Goal: Register for event/course

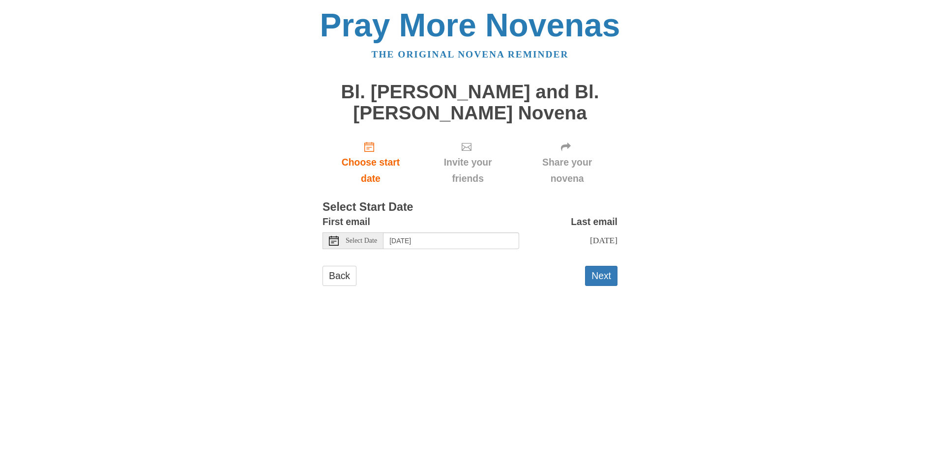
click at [377, 242] on span "Select Date" at bounding box center [360, 240] width 31 height 7
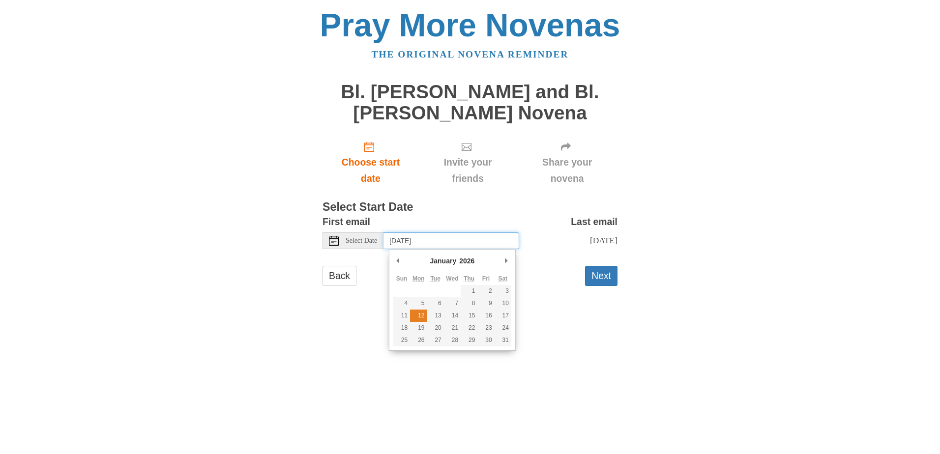
type input "Monday, January 12th"
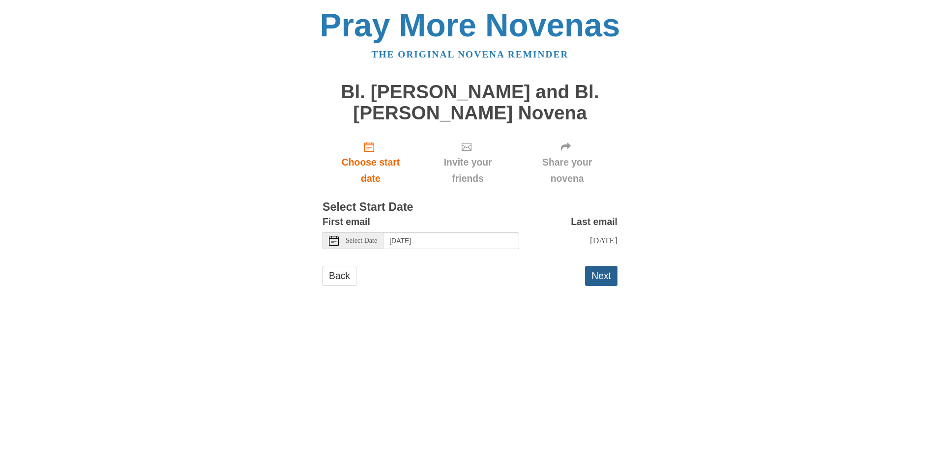
click at [595, 286] on button "Next" at bounding box center [601, 276] width 32 height 20
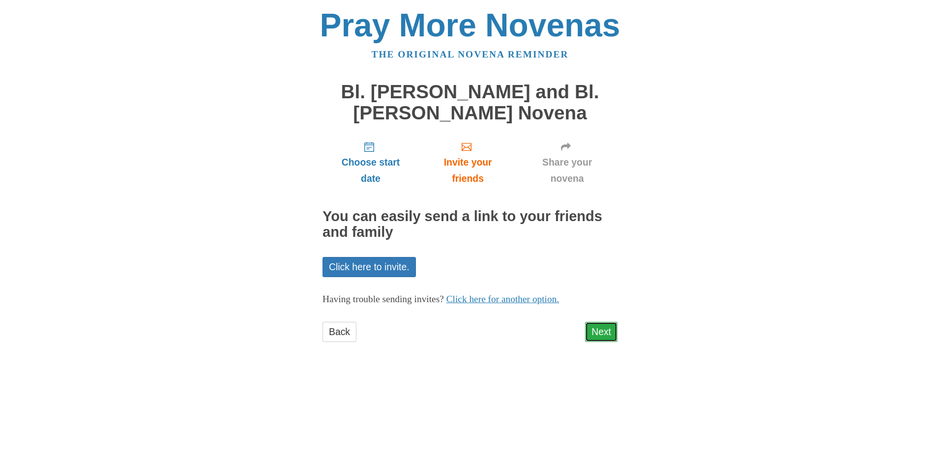
click at [601, 329] on link "Next" at bounding box center [601, 332] width 32 height 20
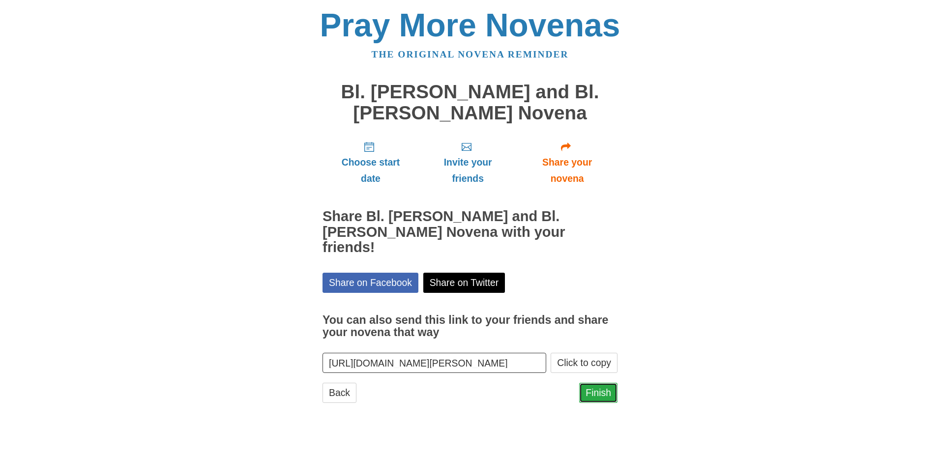
click at [601, 383] on link "Finish" at bounding box center [598, 393] width 38 height 20
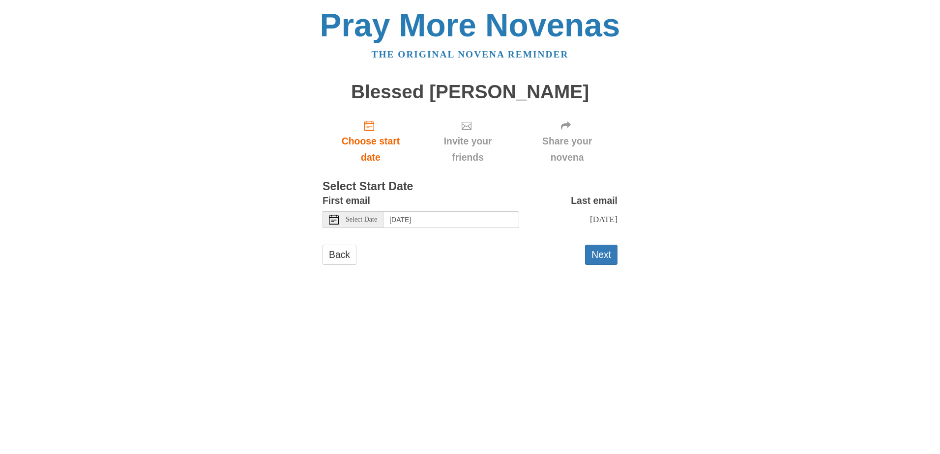
click at [377, 217] on span "Select Date" at bounding box center [360, 219] width 31 height 7
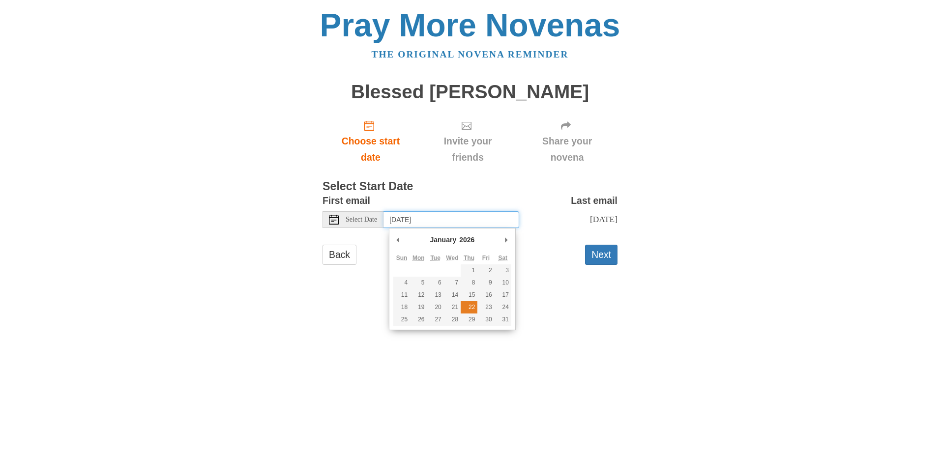
type input "Thursday, January 22nd"
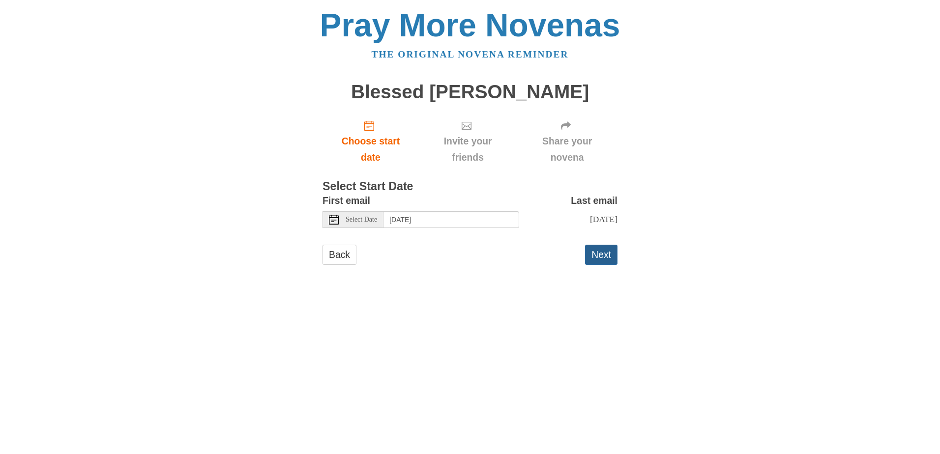
click at [589, 260] on button "Next" at bounding box center [601, 255] width 32 height 20
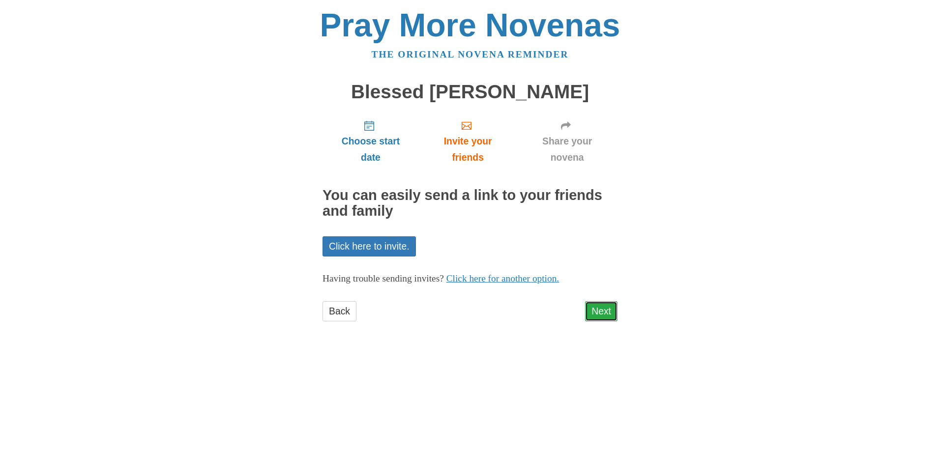
click at [590, 307] on link "Next" at bounding box center [601, 311] width 32 height 20
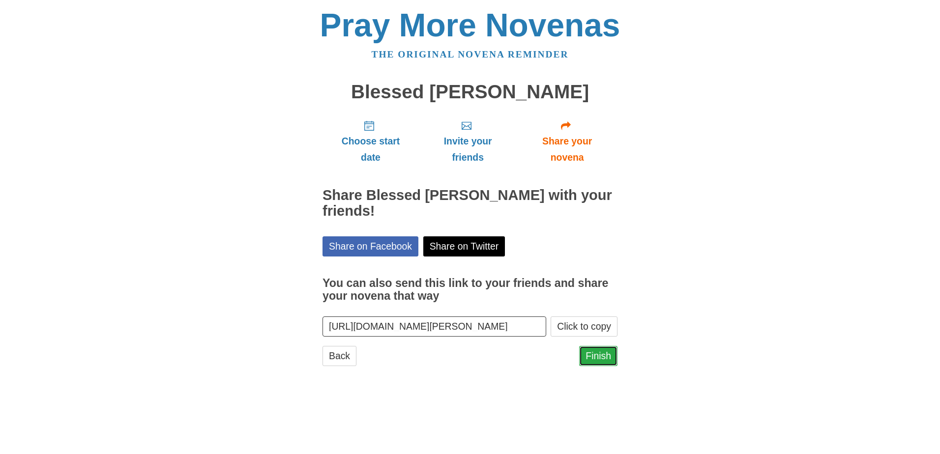
click at [587, 355] on link "Finish" at bounding box center [598, 356] width 38 height 20
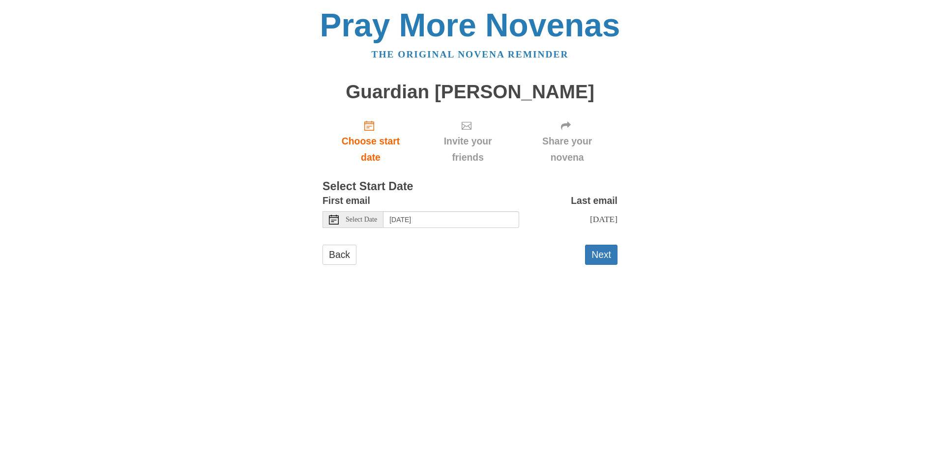
click at [377, 222] on span "Select Date" at bounding box center [360, 219] width 31 height 7
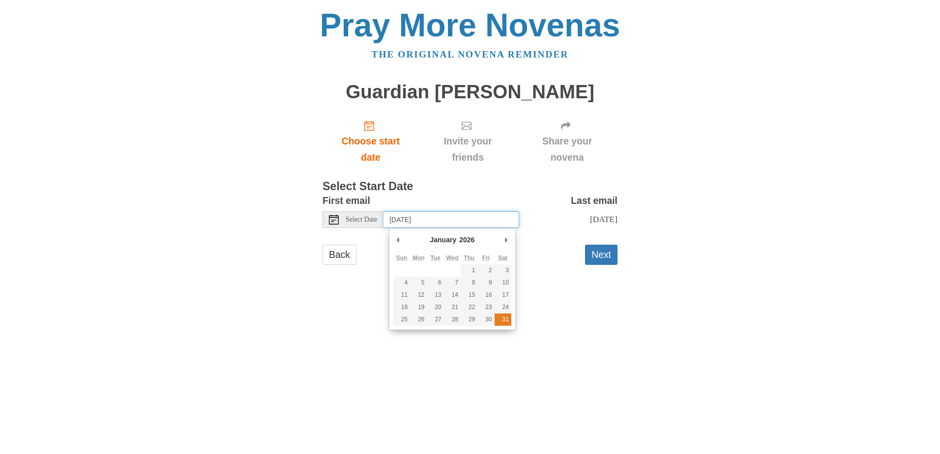
type input "Saturday, January 31st"
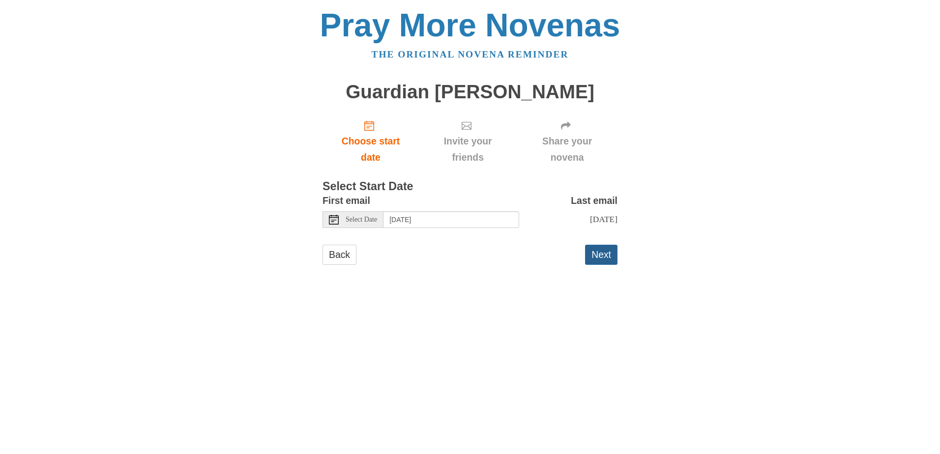
click at [609, 251] on button "Next" at bounding box center [601, 255] width 32 height 20
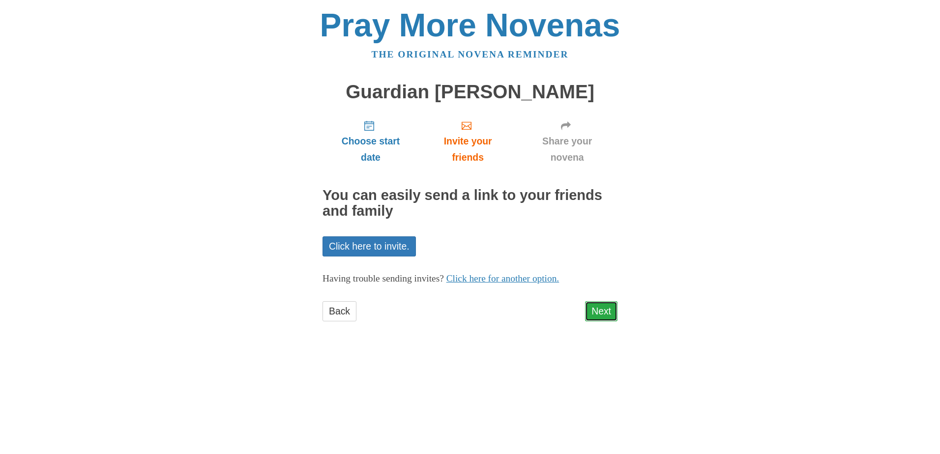
click at [600, 311] on link "Next" at bounding box center [601, 311] width 32 height 20
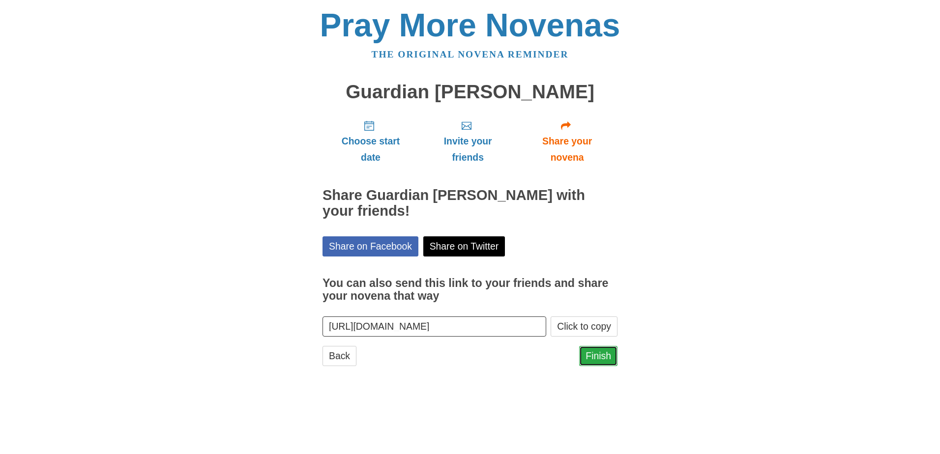
click at [604, 356] on link "Finish" at bounding box center [598, 356] width 38 height 20
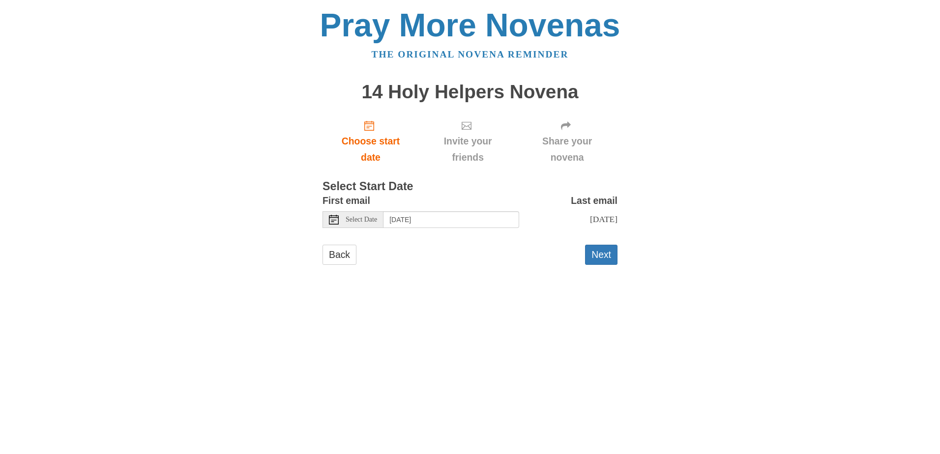
click at [373, 223] on span "Select Date" at bounding box center [360, 219] width 31 height 7
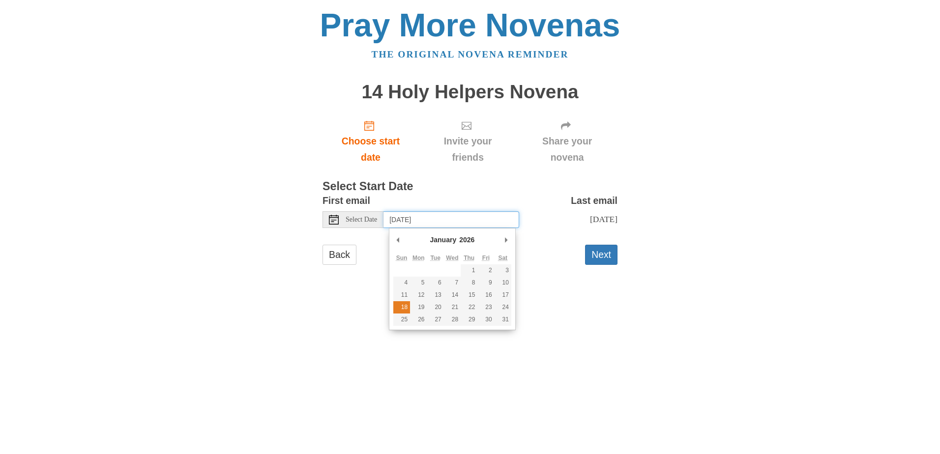
type input "Sunday, January 18th"
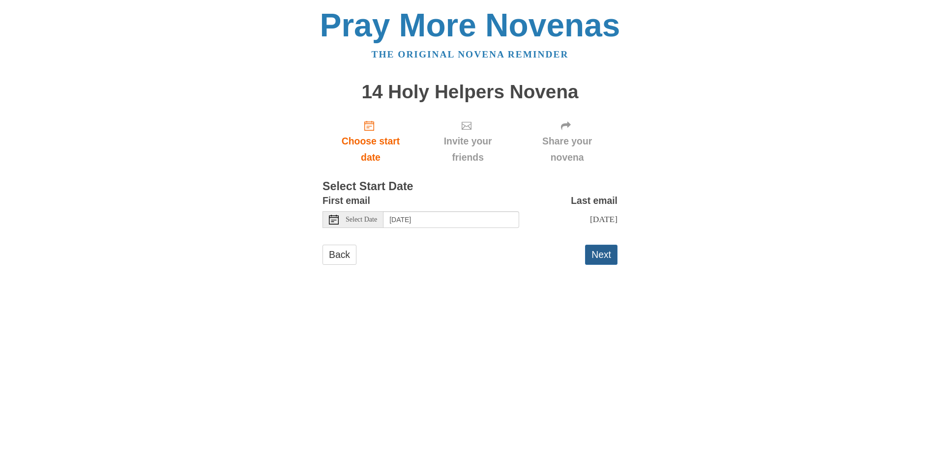
click at [597, 250] on button "Next" at bounding box center [601, 255] width 32 height 20
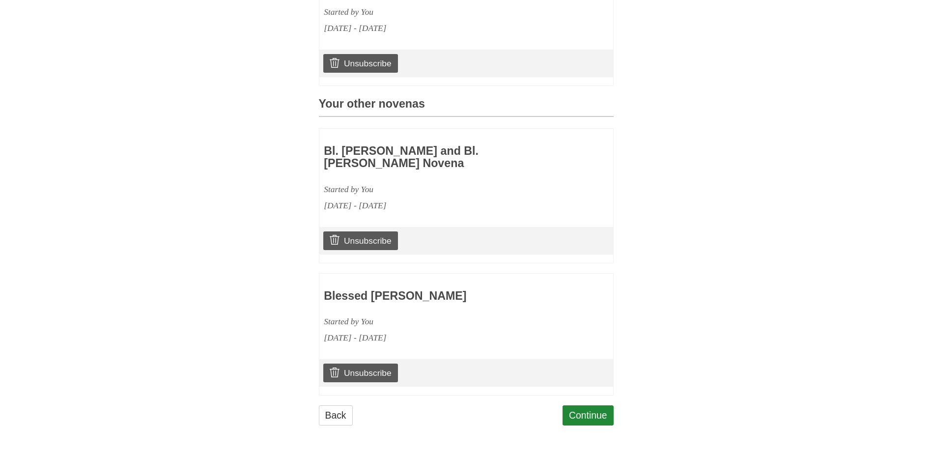
scroll to position [358, 0]
click at [588, 416] on link "Continue" at bounding box center [588, 415] width 51 height 20
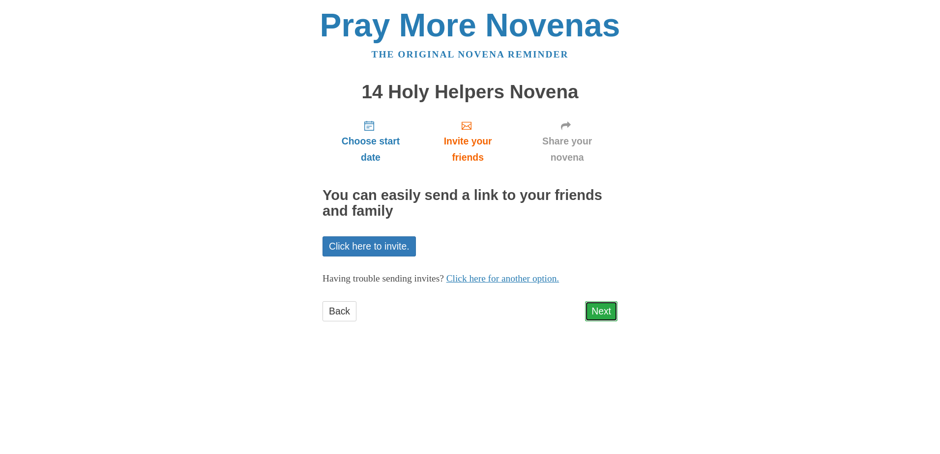
click at [594, 313] on link "Next" at bounding box center [601, 311] width 32 height 20
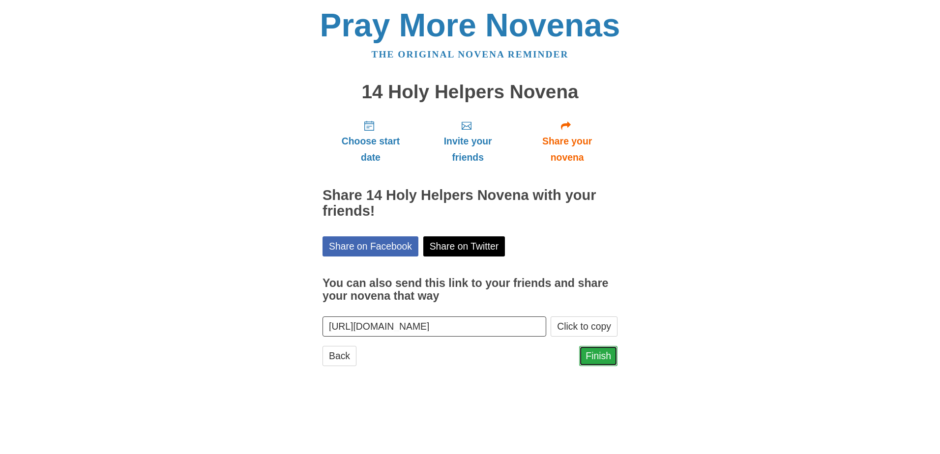
click at [594, 352] on link "Finish" at bounding box center [598, 356] width 38 height 20
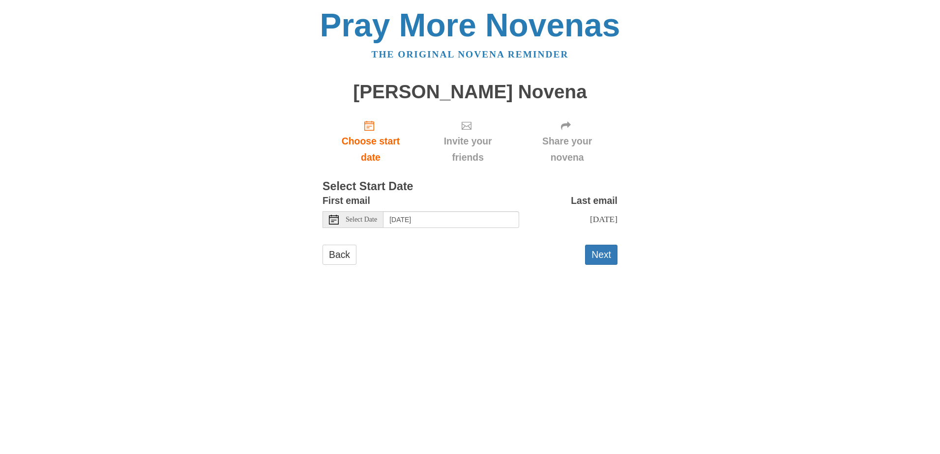
click at [377, 221] on span "Select Date" at bounding box center [360, 219] width 31 height 7
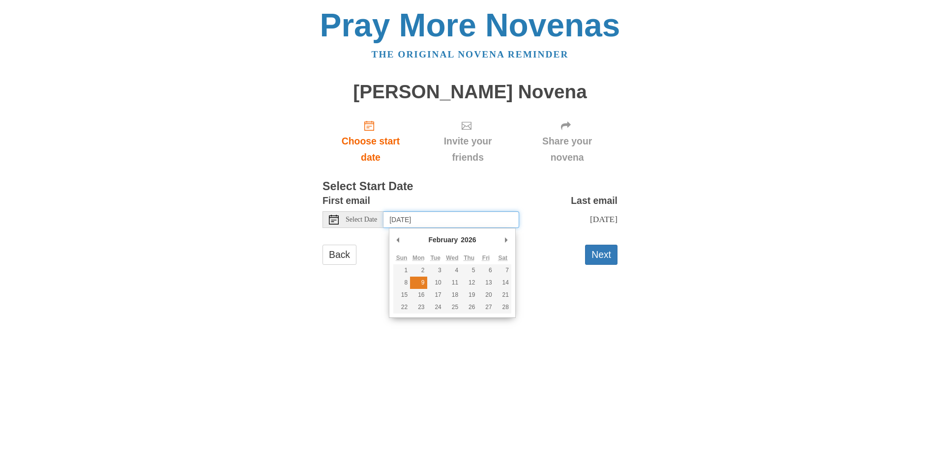
type input "[DATE]"
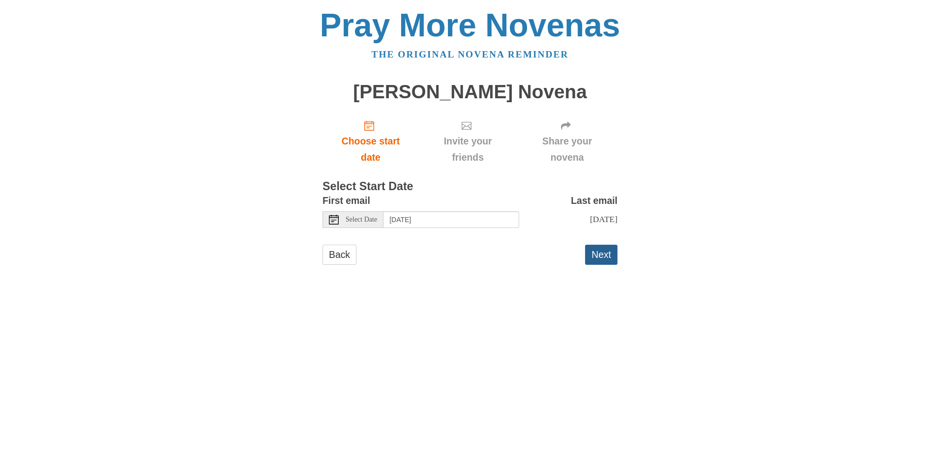
click at [590, 265] on button "Next" at bounding box center [601, 255] width 32 height 20
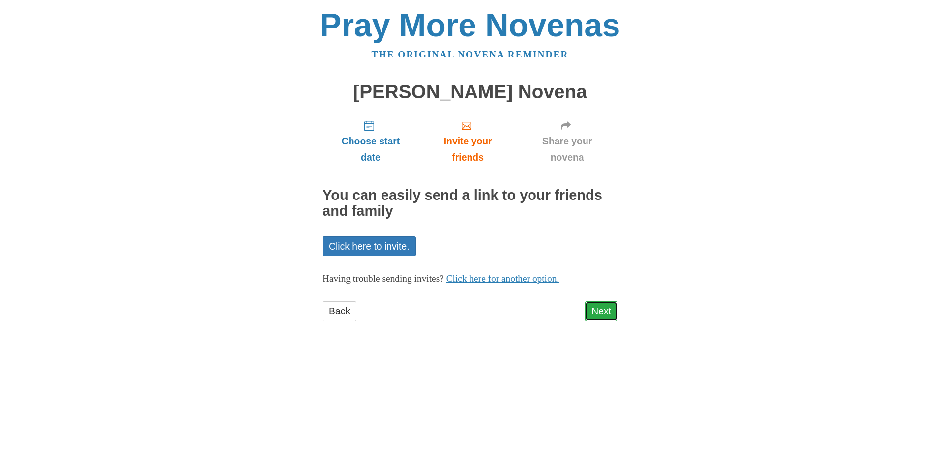
click at [600, 307] on link "Next" at bounding box center [601, 311] width 32 height 20
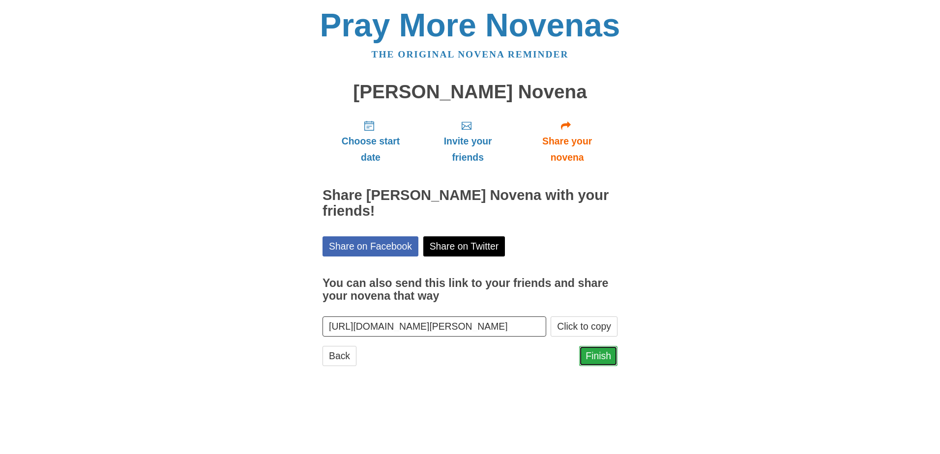
click at [591, 351] on link "Finish" at bounding box center [598, 356] width 38 height 20
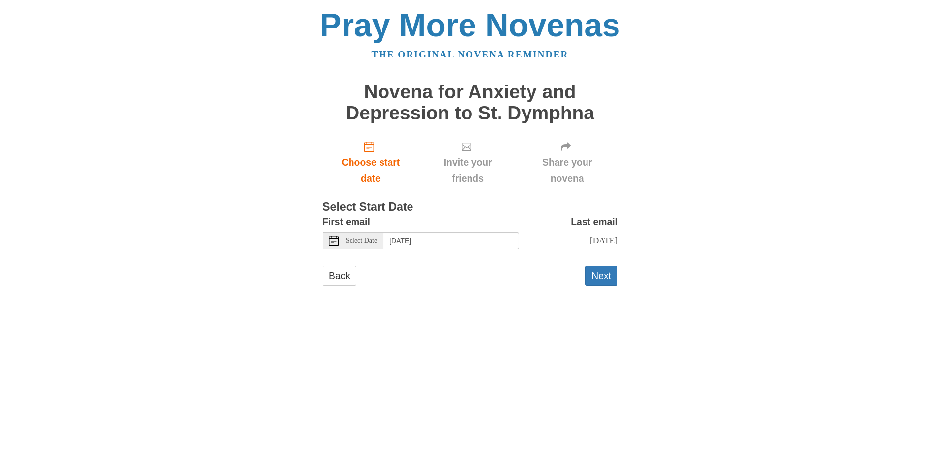
click at [377, 241] on span "Select Date" at bounding box center [360, 240] width 31 height 7
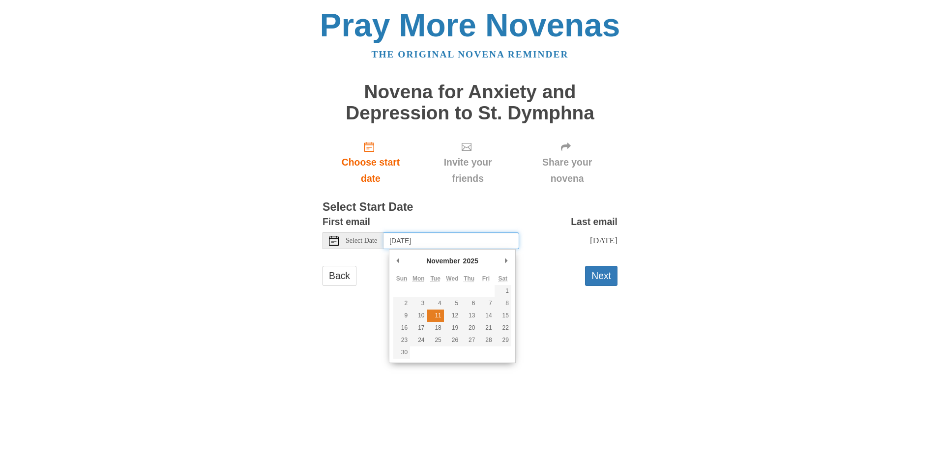
type input "Tuesday, November 11th"
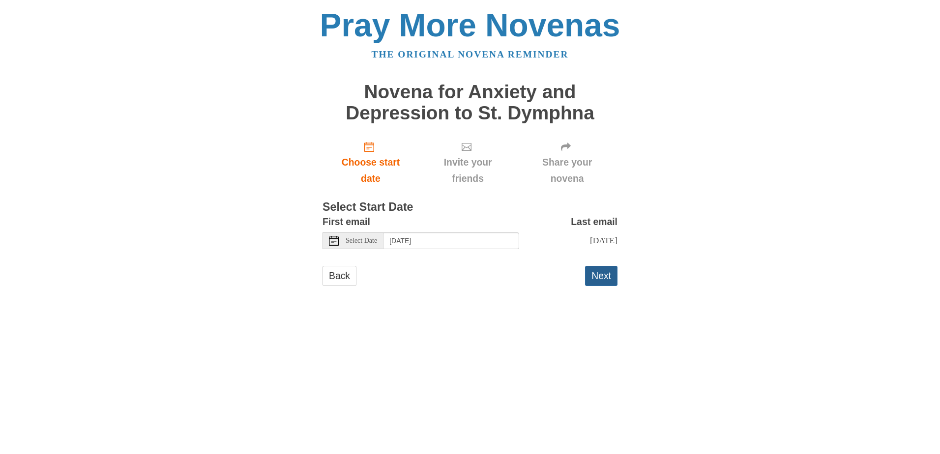
click at [588, 286] on button "Next" at bounding box center [601, 276] width 32 height 20
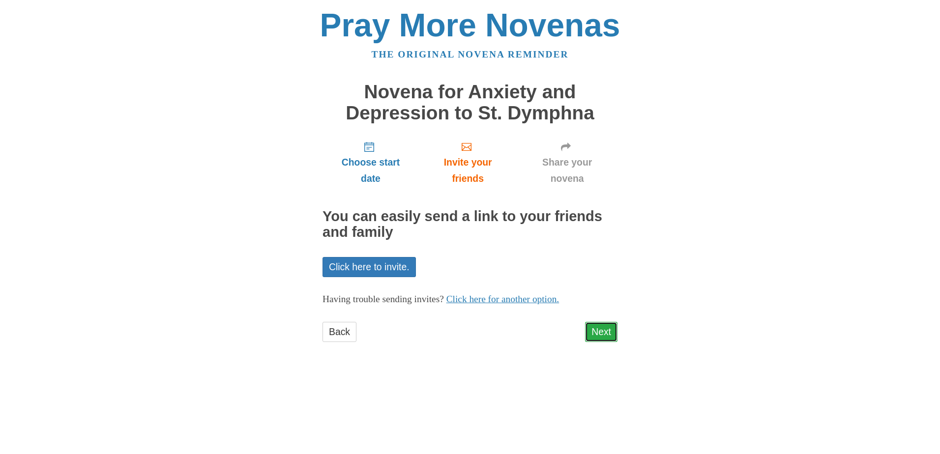
click at [596, 328] on link "Next" at bounding box center [601, 332] width 32 height 20
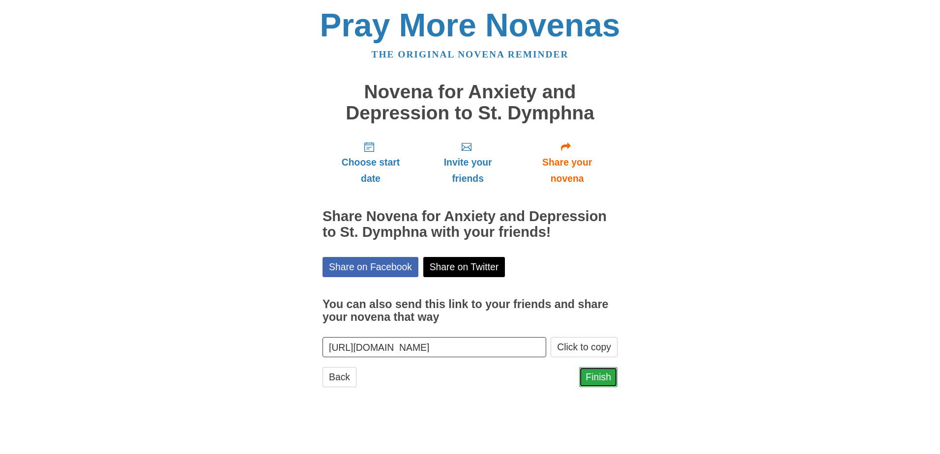
click at [588, 374] on link "Finish" at bounding box center [598, 377] width 38 height 20
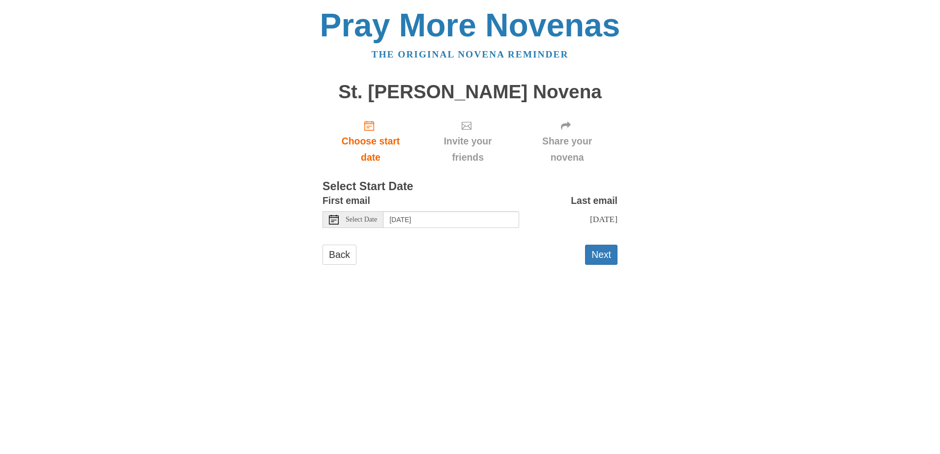
click at [377, 220] on span "Select Date" at bounding box center [360, 219] width 31 height 7
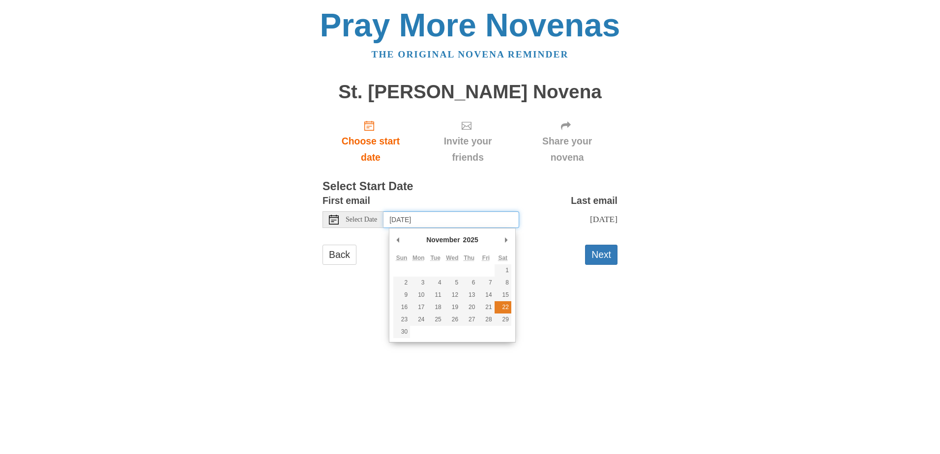
type input "Saturday, November 22nd"
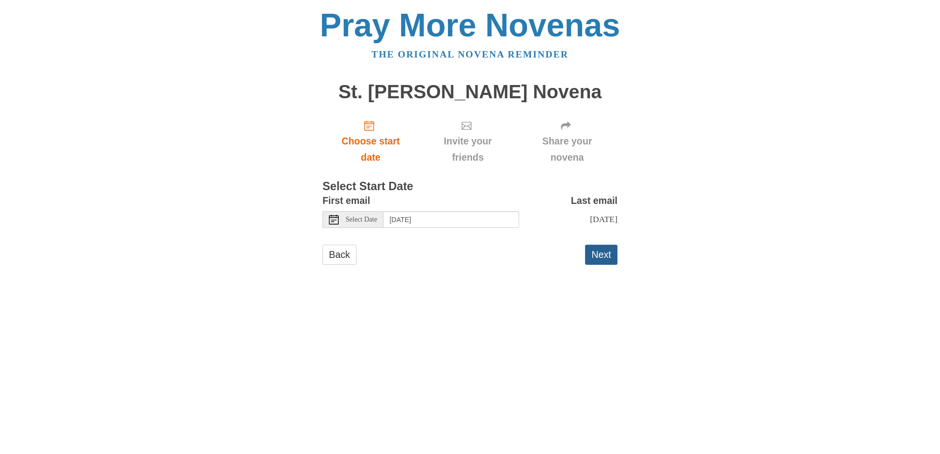
click at [598, 259] on button "Next" at bounding box center [601, 255] width 32 height 20
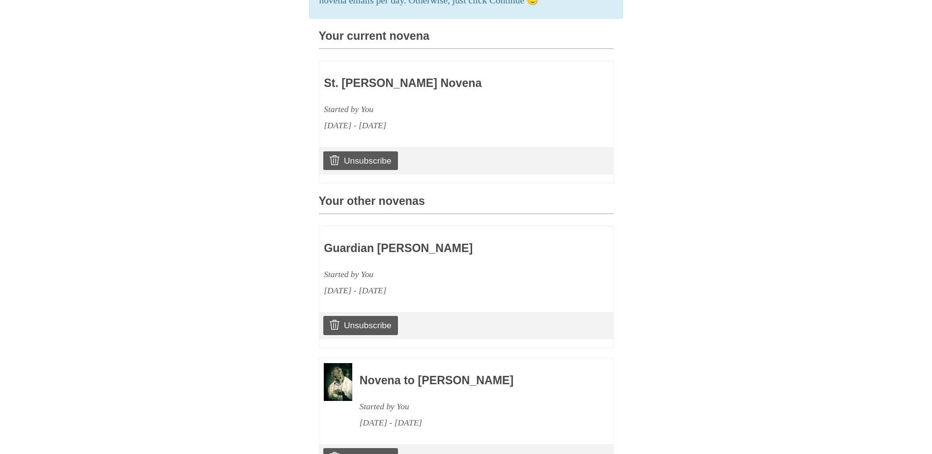
scroll to position [256, 0]
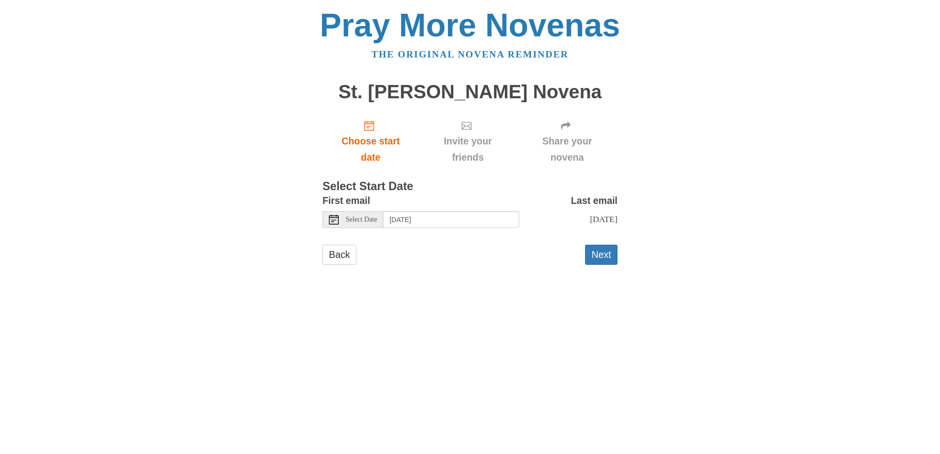
click at [374, 221] on span "Select Date" at bounding box center [360, 219] width 31 height 7
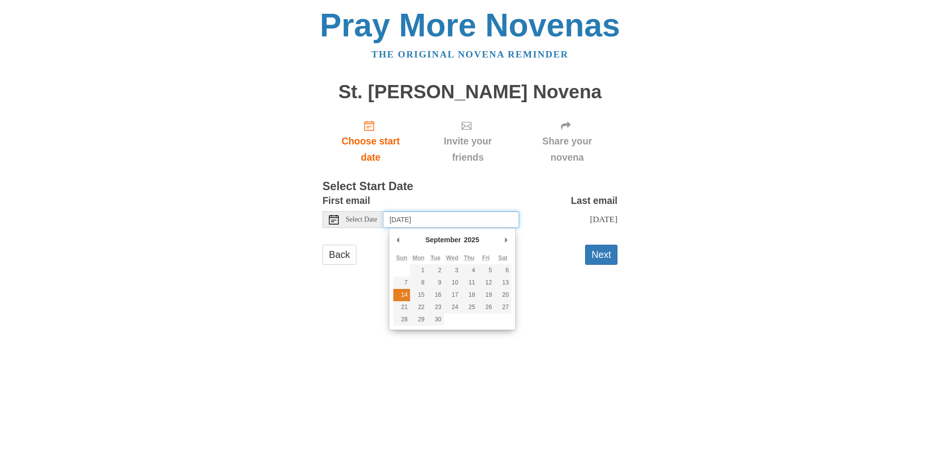
type input "Sunday, September 14th"
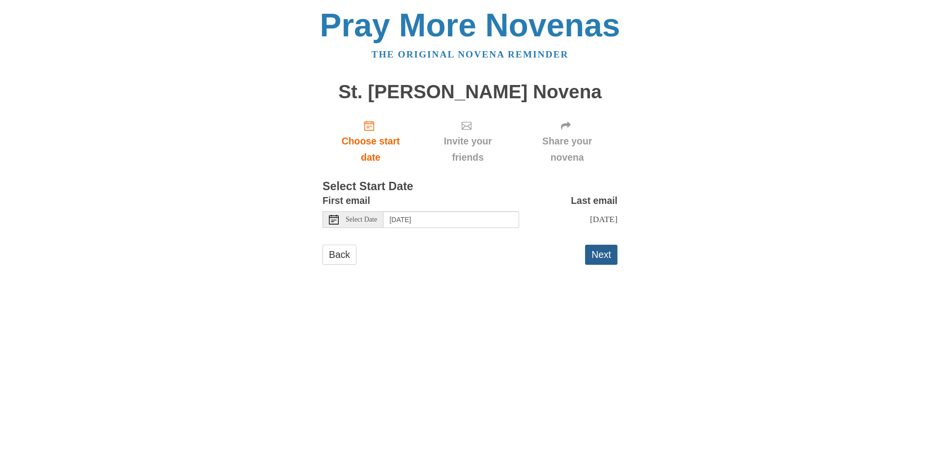
click at [592, 265] on button "Next" at bounding box center [601, 255] width 32 height 20
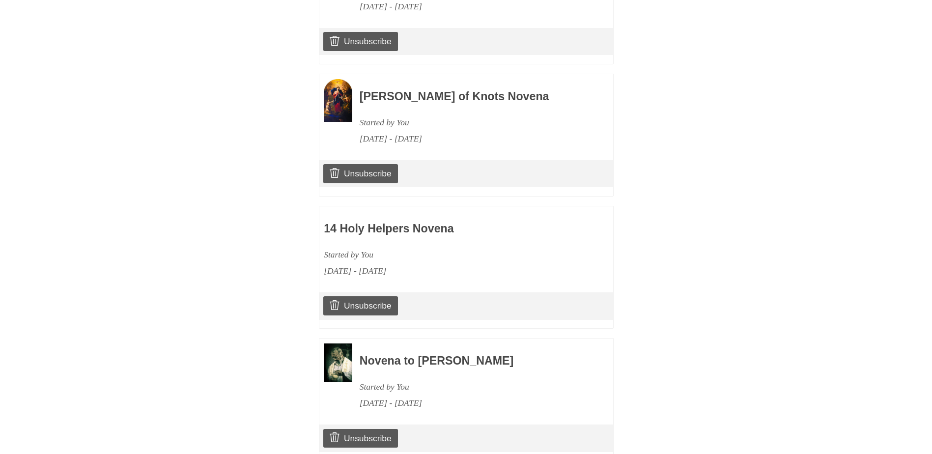
scroll to position [531, 0]
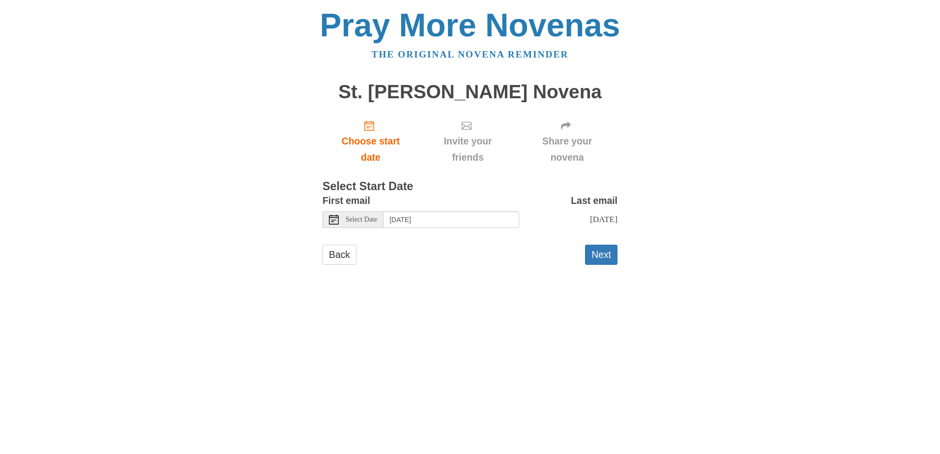
click at [377, 222] on span "Select Date" at bounding box center [360, 219] width 31 height 7
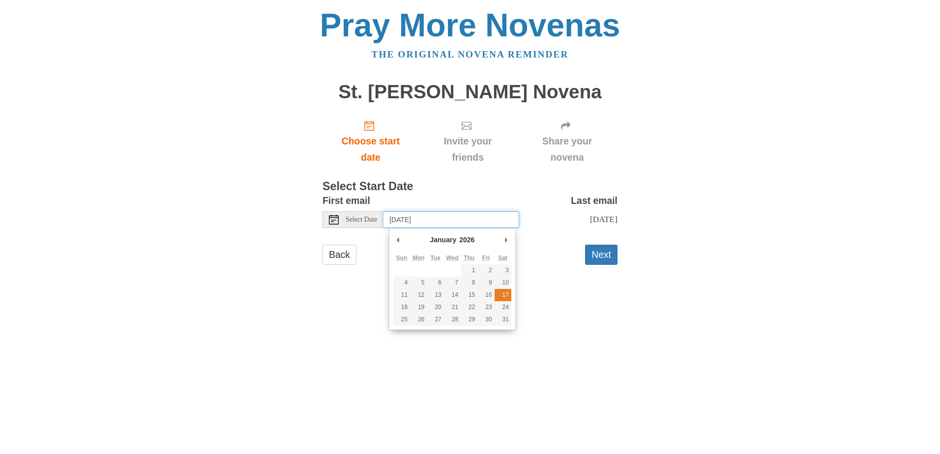
type input "Saturday, January 17th"
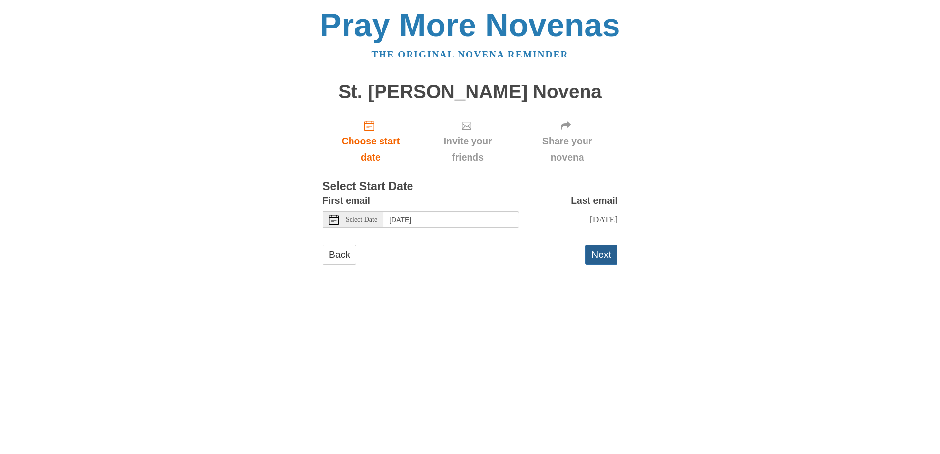
click at [587, 259] on button "Next" at bounding box center [601, 255] width 32 height 20
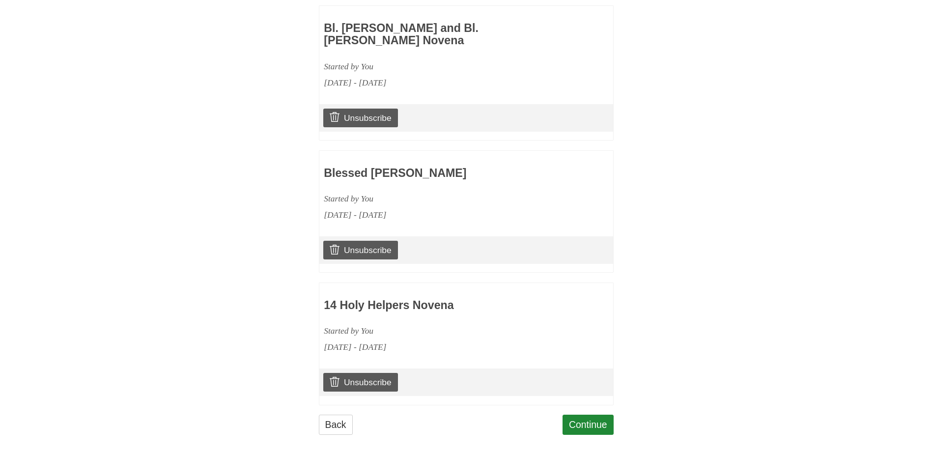
scroll to position [490, 0]
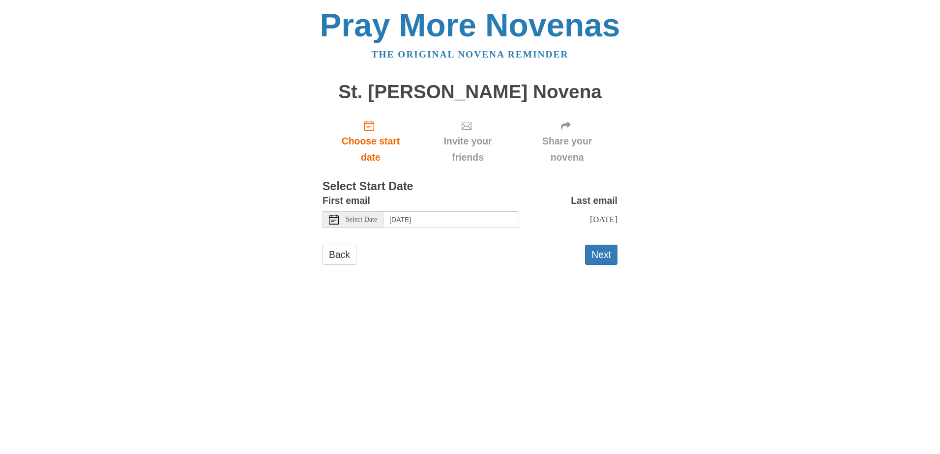
click at [376, 216] on span "Select Date" at bounding box center [360, 219] width 31 height 7
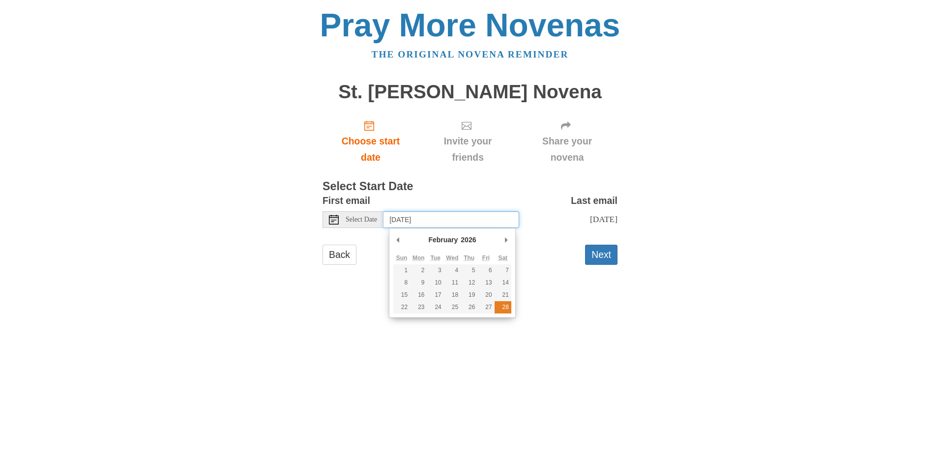
type input "Saturday, February 28th"
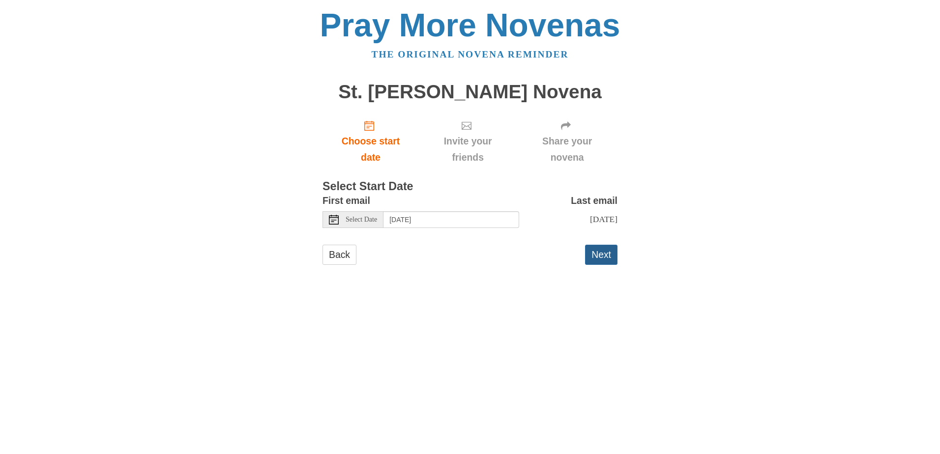
click at [591, 251] on button "Next" at bounding box center [601, 255] width 32 height 20
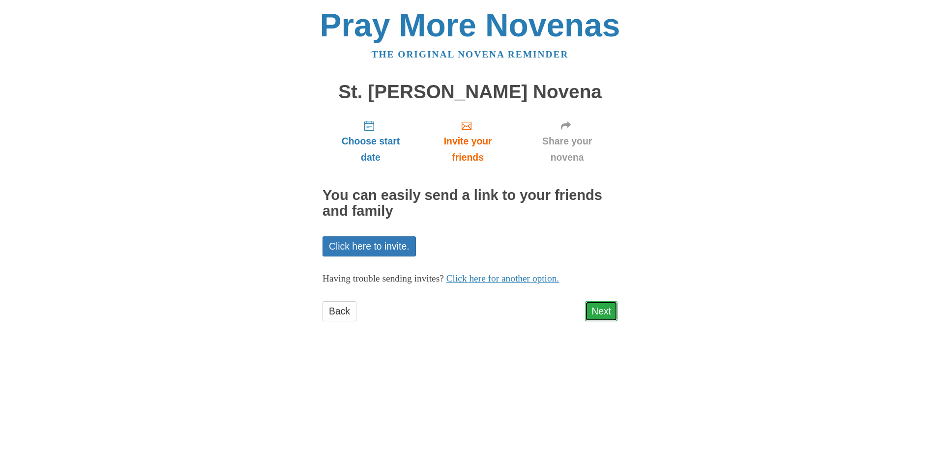
click at [598, 309] on link "Next" at bounding box center [601, 311] width 32 height 20
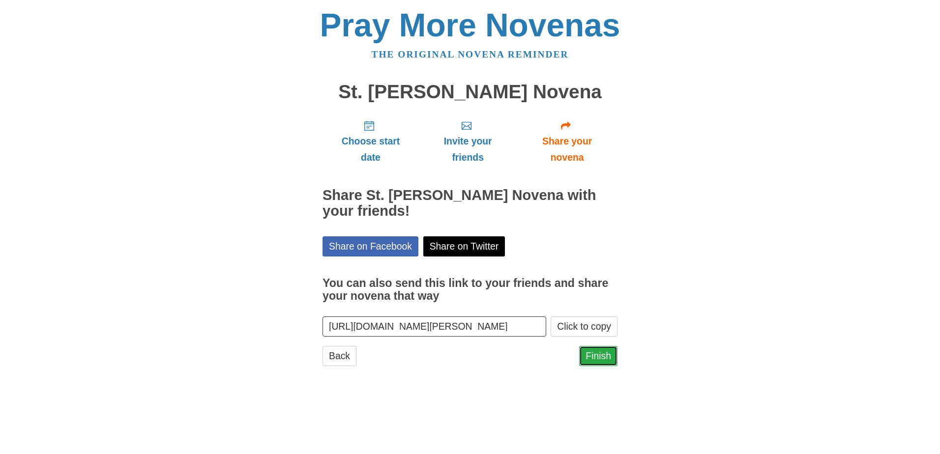
click at [604, 352] on link "Finish" at bounding box center [598, 356] width 38 height 20
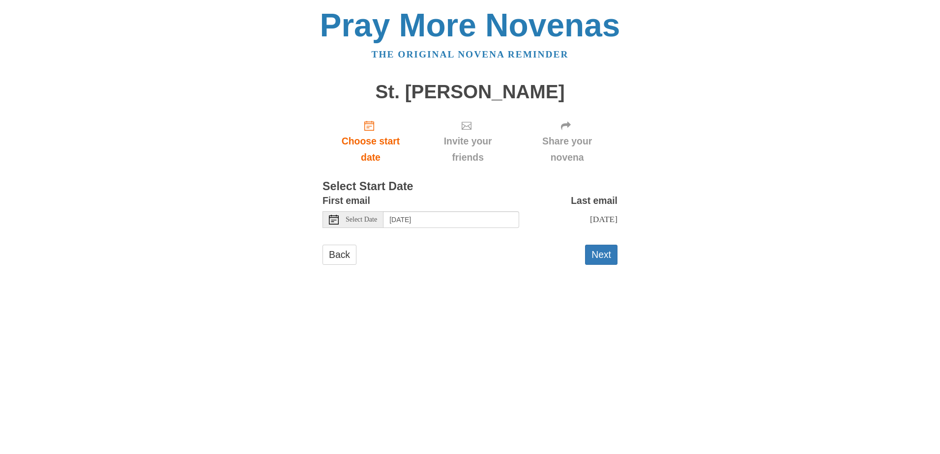
click at [377, 220] on span "Select Date" at bounding box center [360, 219] width 31 height 7
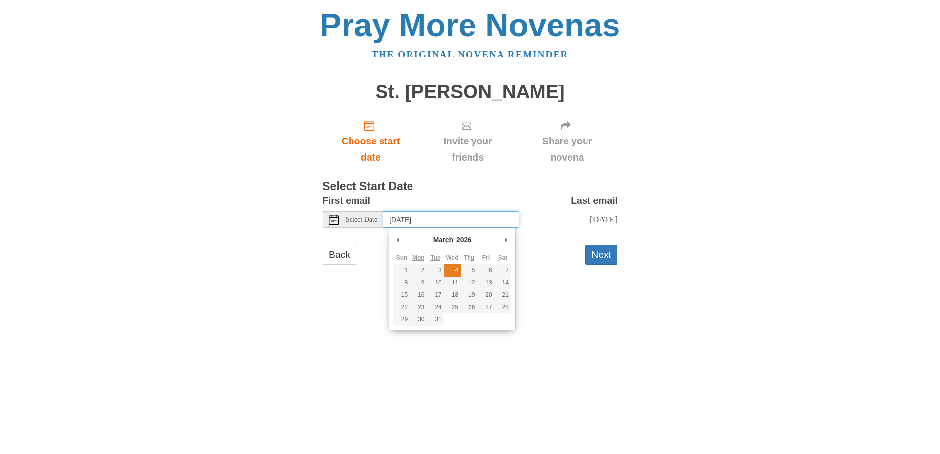
type input "[DATE]"
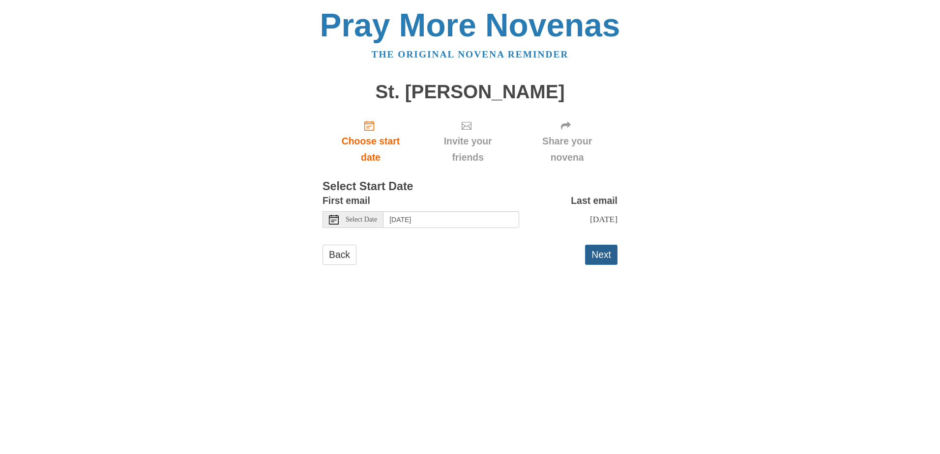
click at [590, 256] on button "Next" at bounding box center [601, 255] width 32 height 20
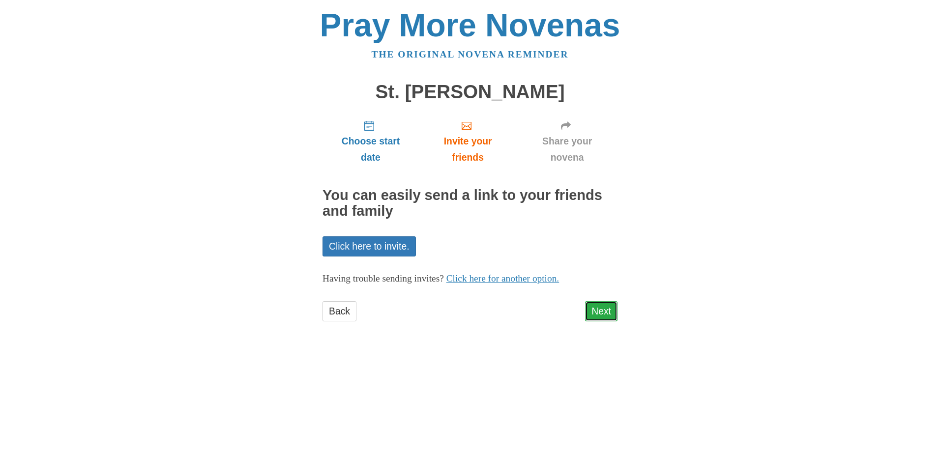
click at [589, 302] on link "Next" at bounding box center [601, 311] width 32 height 20
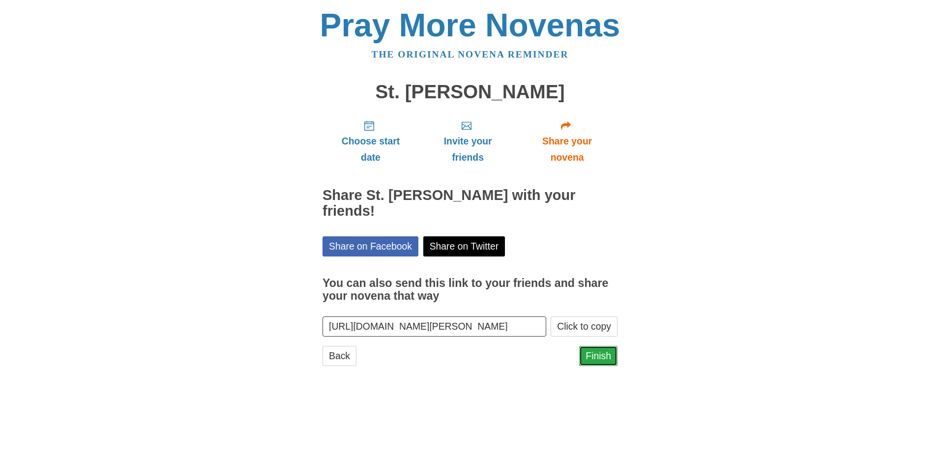
click at [591, 358] on link "Finish" at bounding box center [598, 356] width 38 height 20
